Goal: Find specific page/section: Find specific page/section

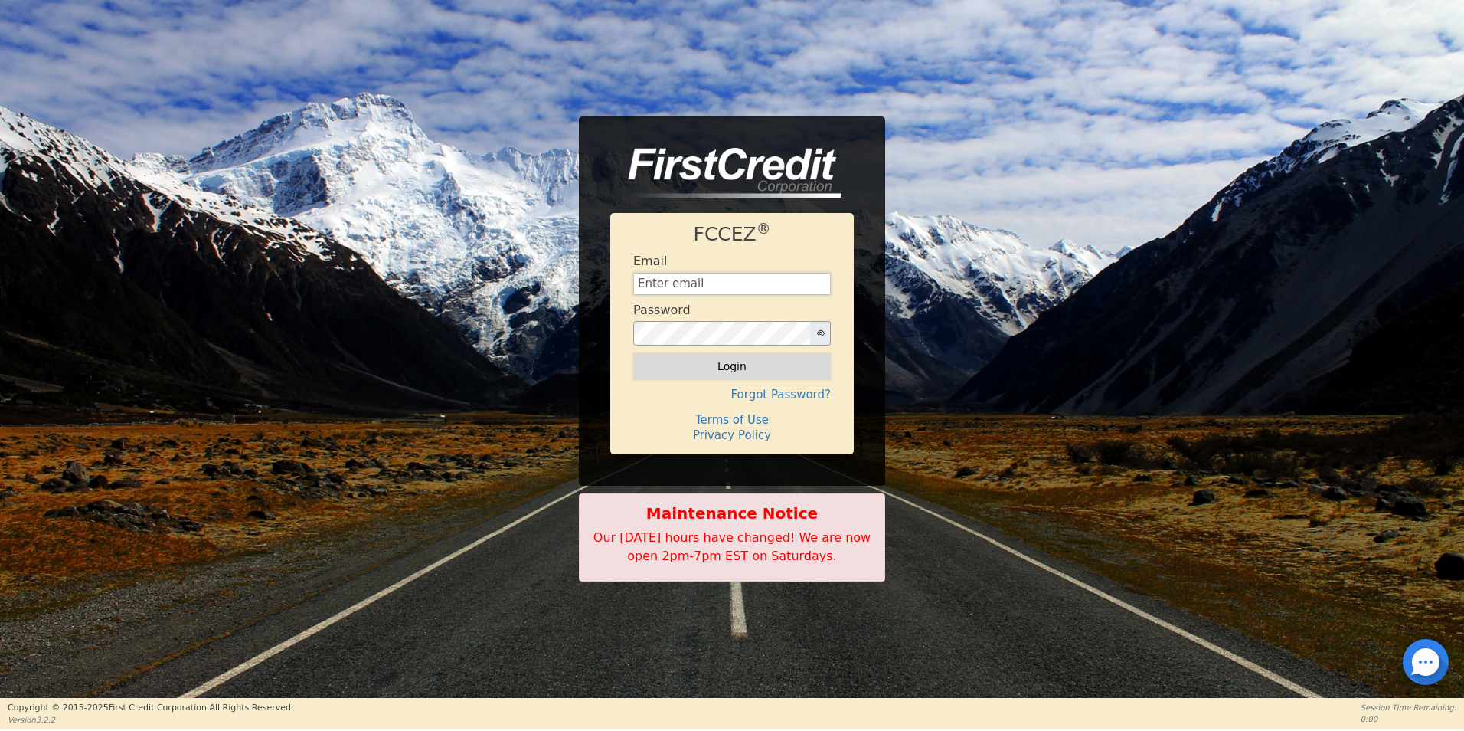
type input "[EMAIL_ADDRESS][DOMAIN_NAME]"
click at [737, 367] on button "Login" at bounding box center [732, 366] width 198 height 26
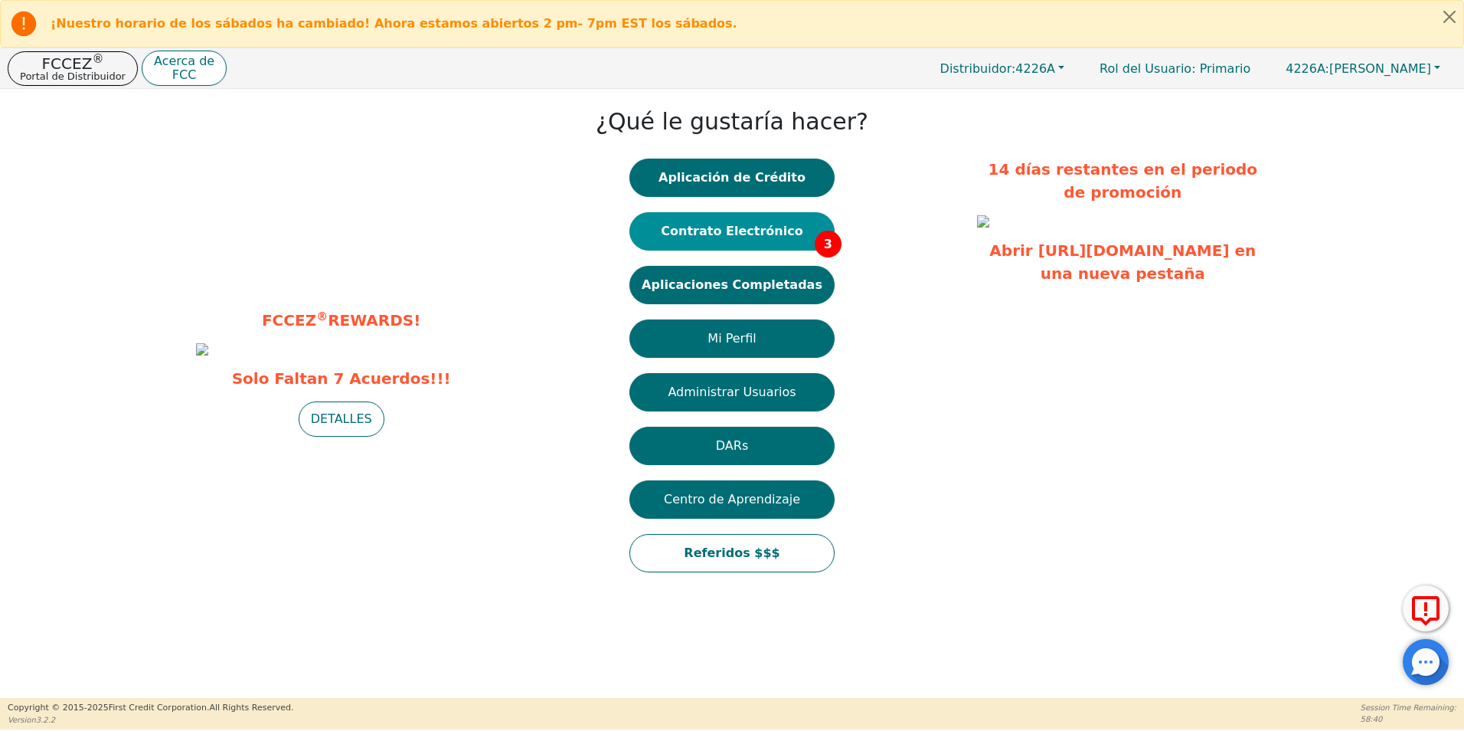
click at [777, 239] on button "Contrato Electrónico 3" at bounding box center [731, 231] width 205 height 38
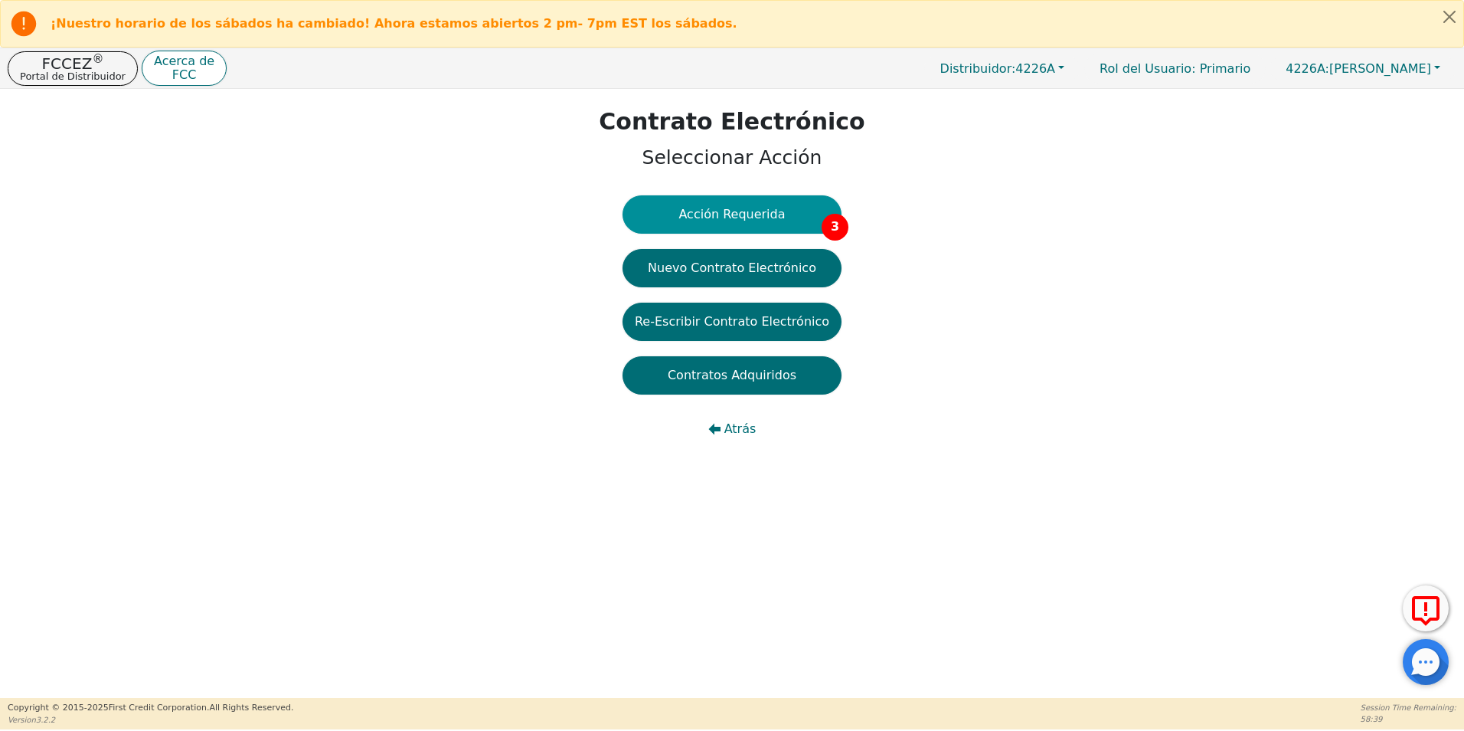
click at [780, 220] on button "Acción Requerida 3" at bounding box center [732, 214] width 219 height 38
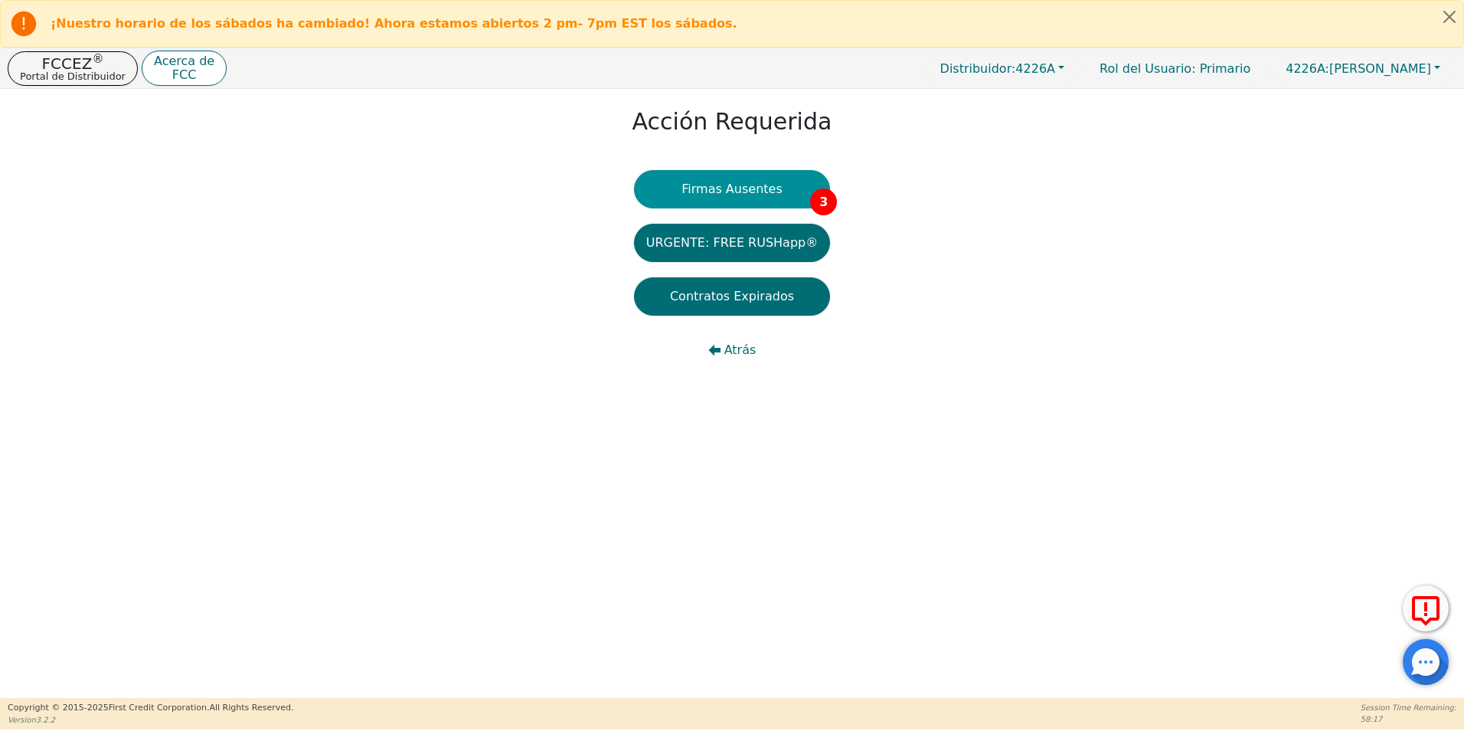
click at [783, 192] on button "Firmas Ausentes 3" at bounding box center [732, 189] width 196 height 38
